Goal: Check status: Check status

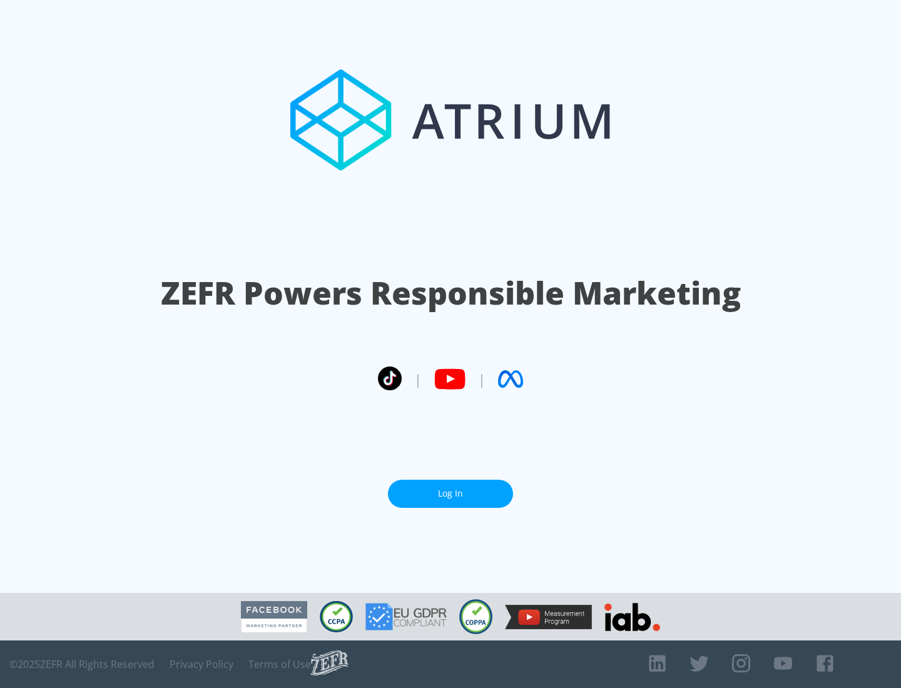
click at [451, 494] on link "Log In" at bounding box center [450, 494] width 125 height 28
